Goal: Task Accomplishment & Management: Use online tool/utility

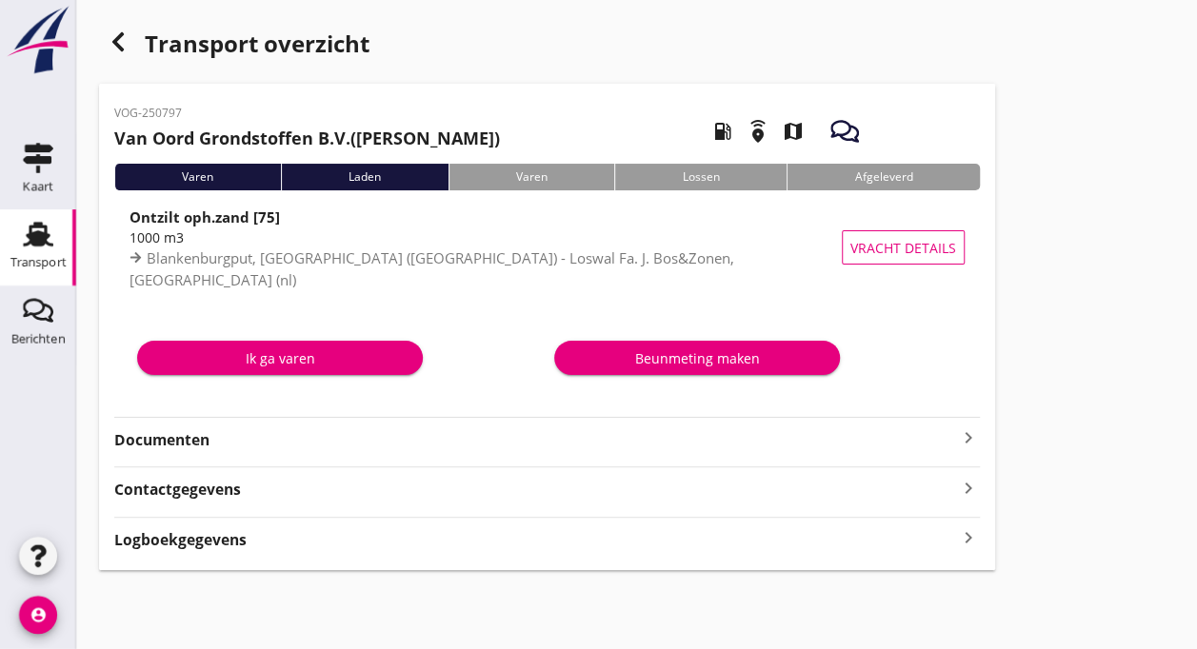
click at [284, 359] on div "Ik ga varen" at bounding box center [279, 359] width 255 height 20
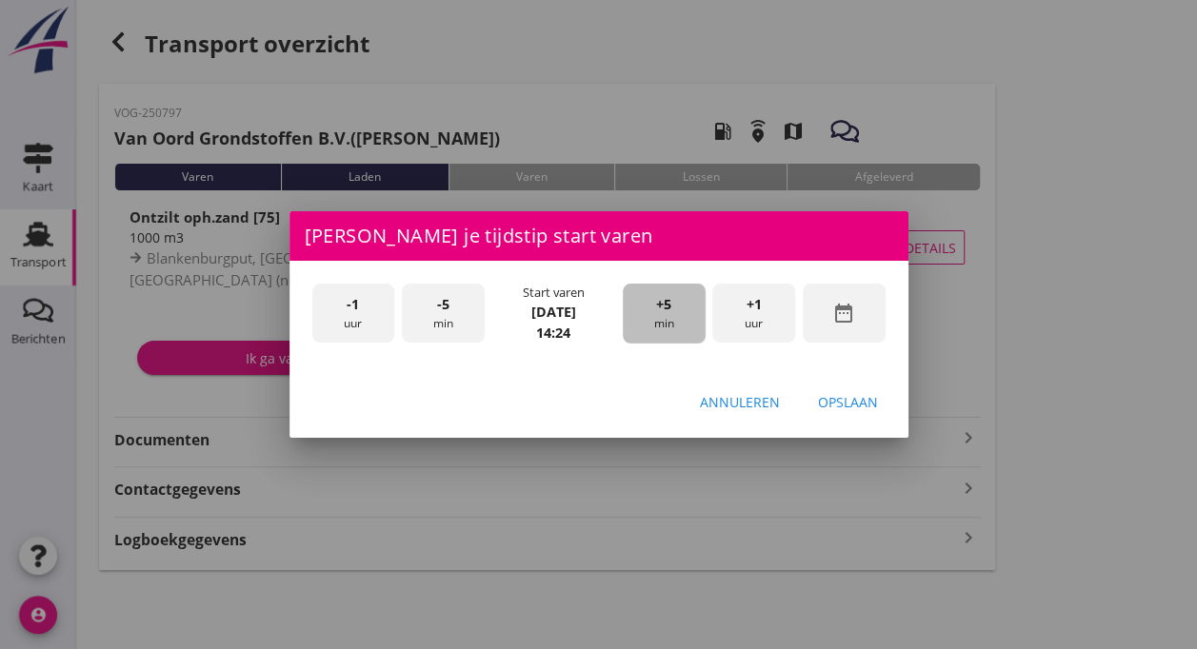
click at [651, 315] on div "+5 min" at bounding box center [664, 314] width 83 height 60
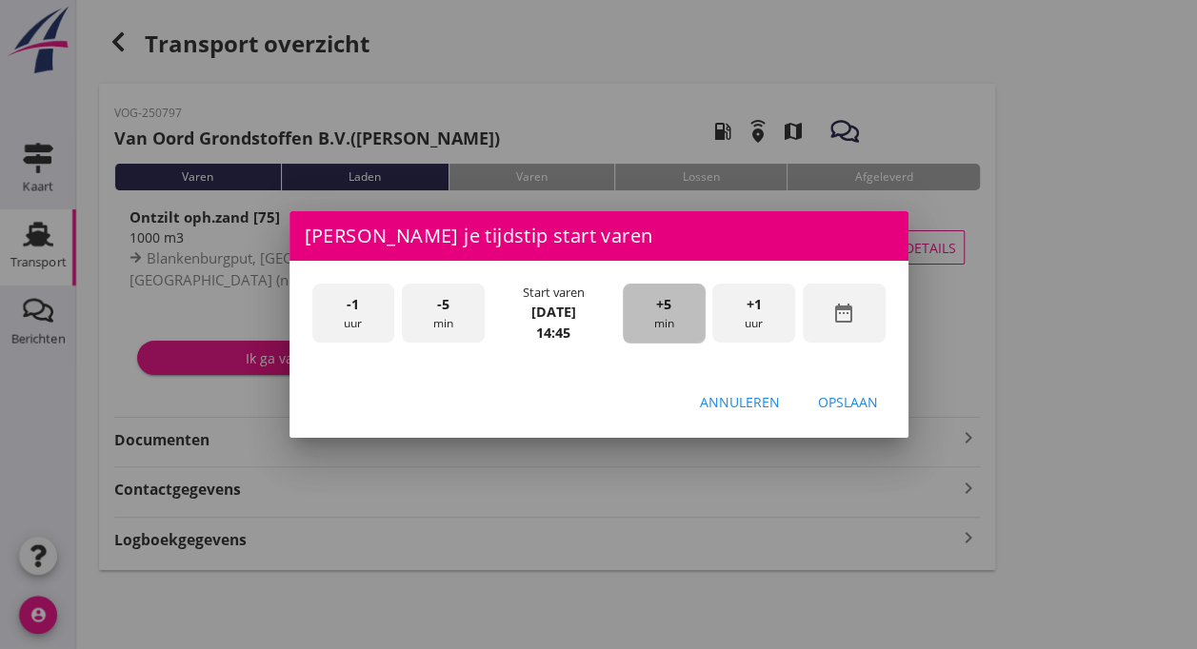
click at [651, 315] on div "+5 min" at bounding box center [664, 314] width 83 height 60
click at [449, 327] on div "-5 min" at bounding box center [443, 314] width 83 height 60
click at [834, 408] on div "Opslaan" at bounding box center [848, 402] width 60 height 20
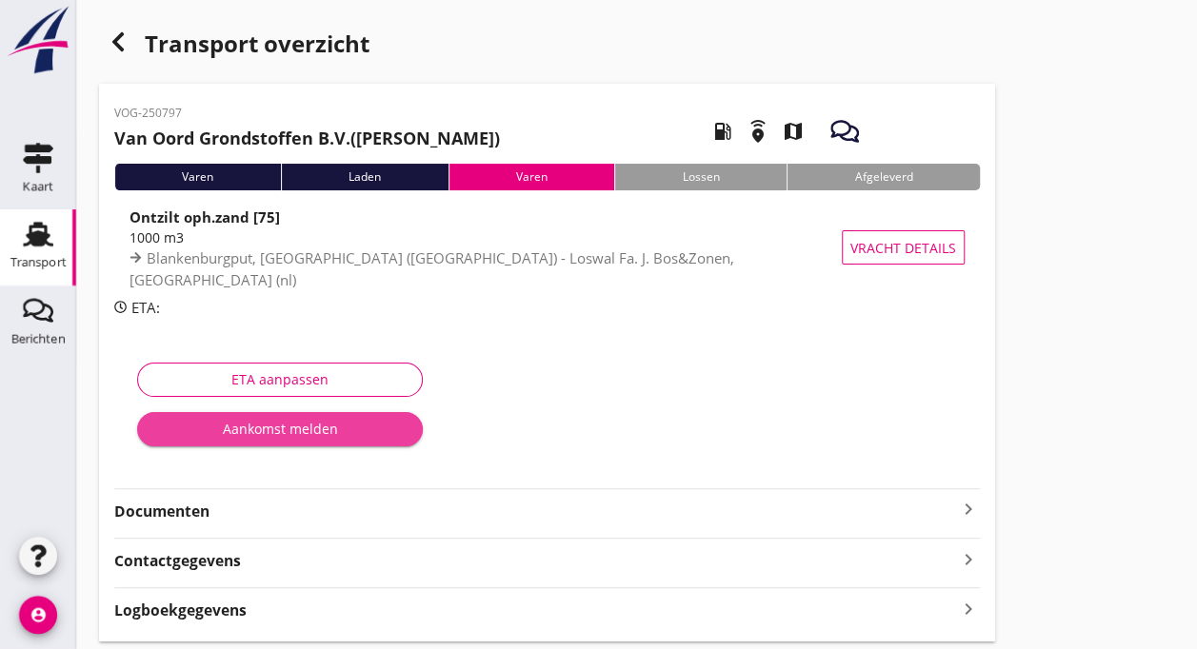
click at [291, 430] on div "Aankomst melden" at bounding box center [279, 429] width 255 height 20
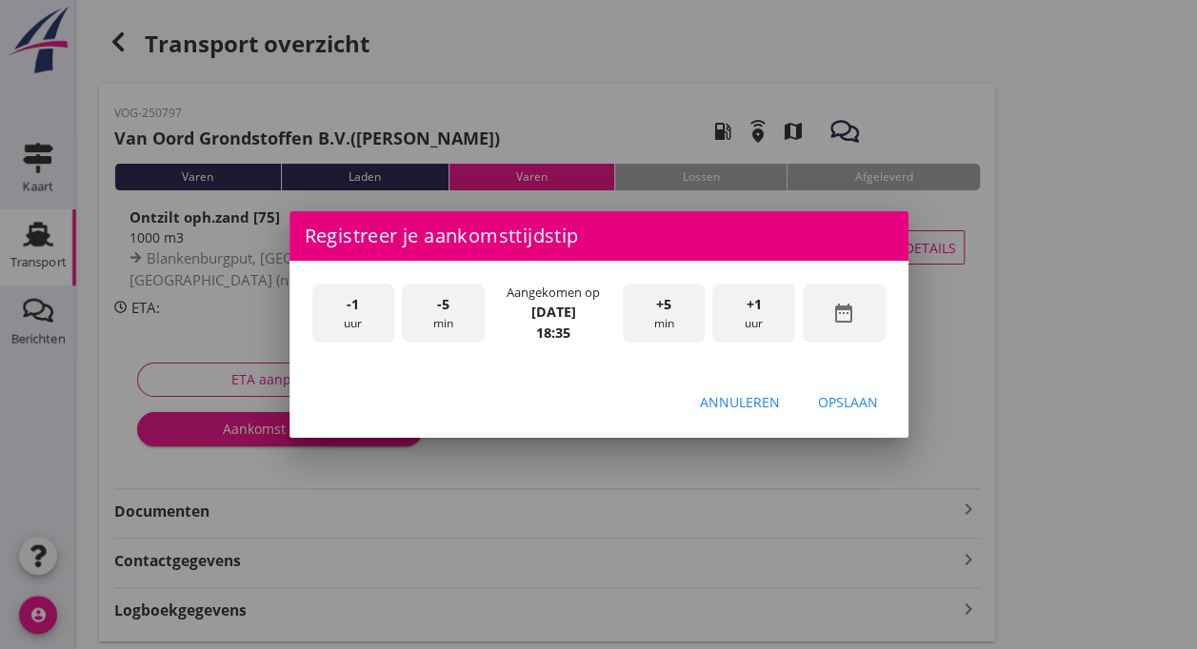
click at [439, 312] on span "-5" at bounding box center [443, 304] width 12 height 21
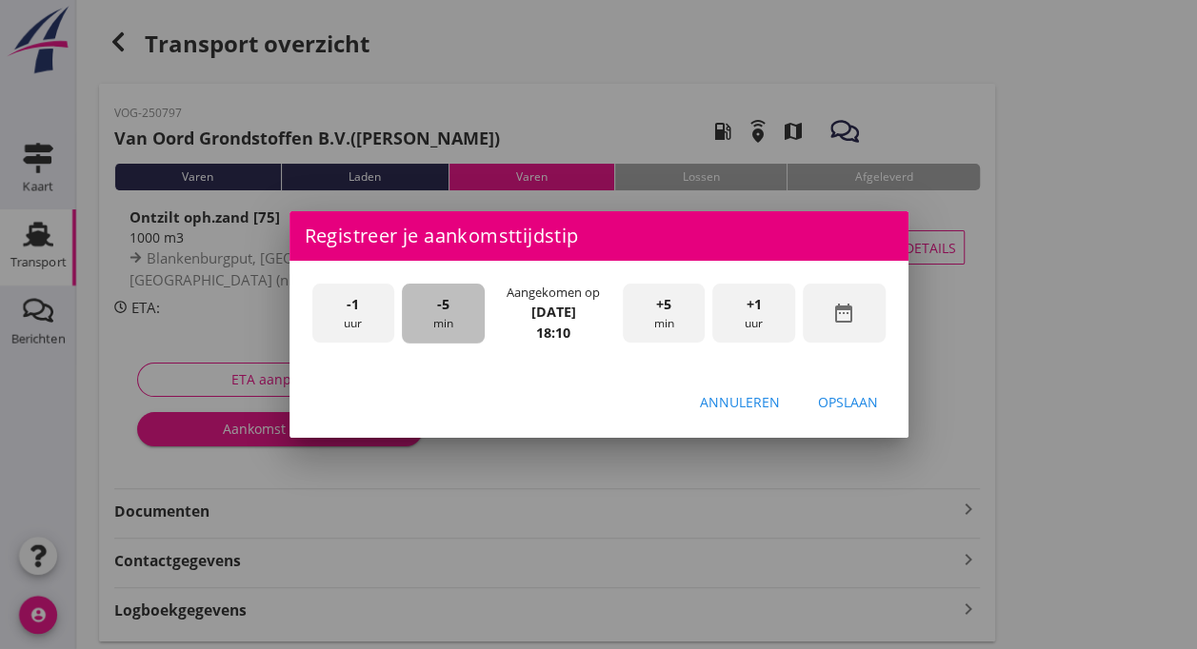
click at [439, 312] on span "-5" at bounding box center [443, 304] width 12 height 21
click at [833, 402] on div "Opslaan" at bounding box center [848, 402] width 60 height 20
